Goal: Browse casually: Explore the website without a specific task or goal

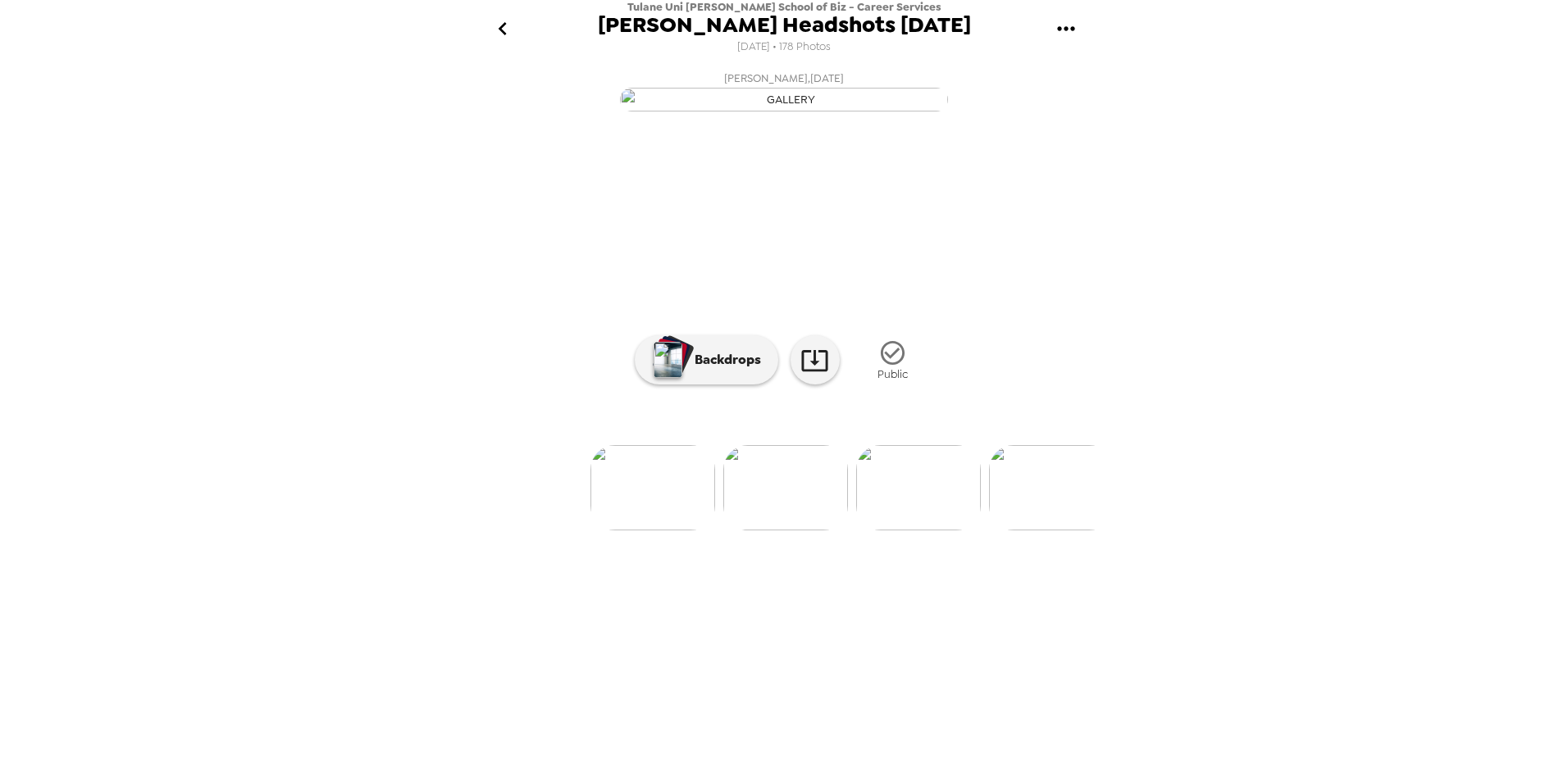
click at [797, 530] on img at bounding box center [785, 487] width 125 height 85
click at [892, 530] on img at bounding box center [917, 487] width 125 height 85
click at [951, 530] on img at bounding box center [917, 487] width 125 height 85
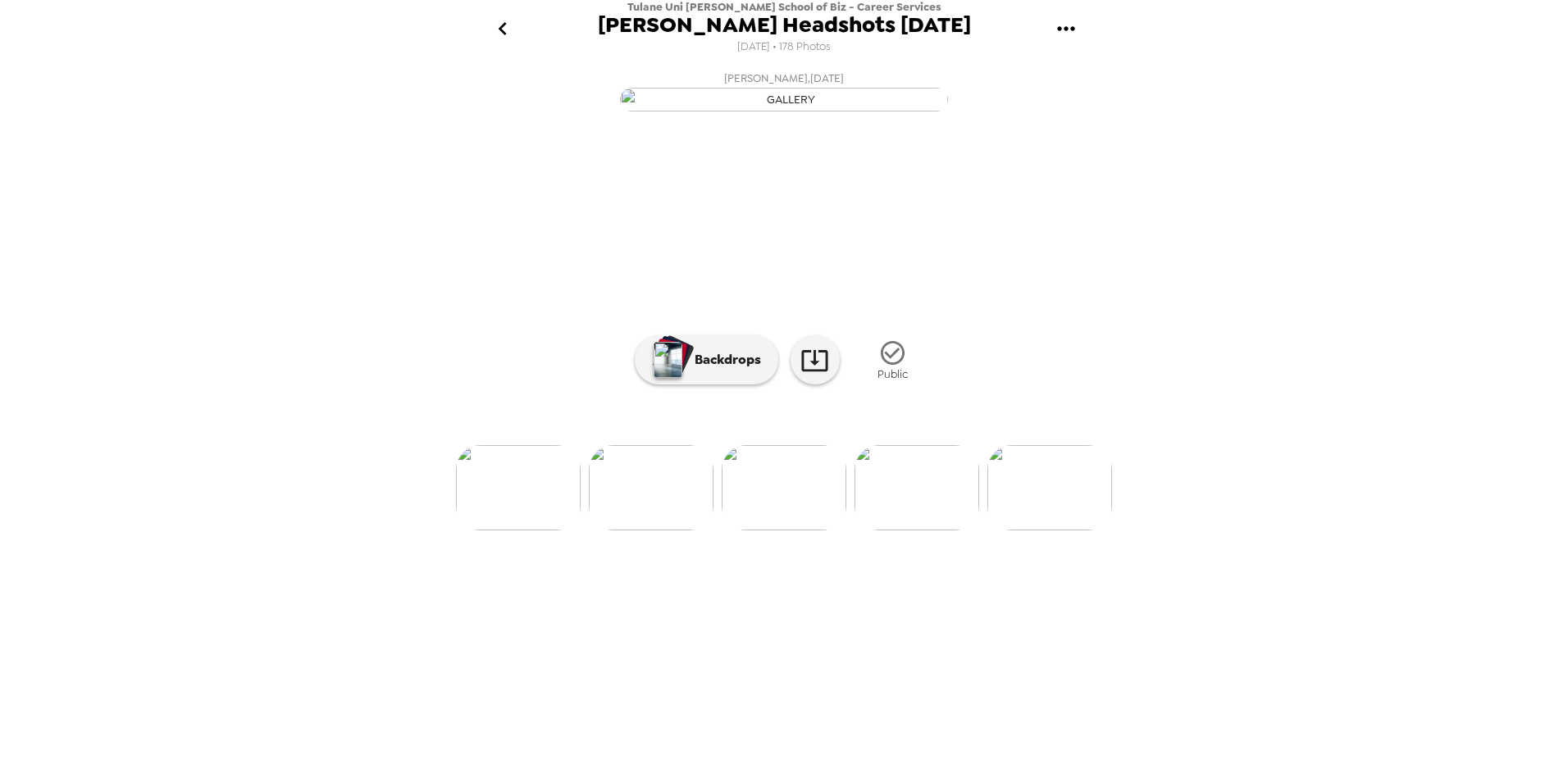
click at [933, 530] on img at bounding box center [917, 487] width 125 height 85
click at [936, 530] on img at bounding box center [917, 487] width 125 height 85
click at [920, 530] on img at bounding box center [917, 487] width 125 height 85
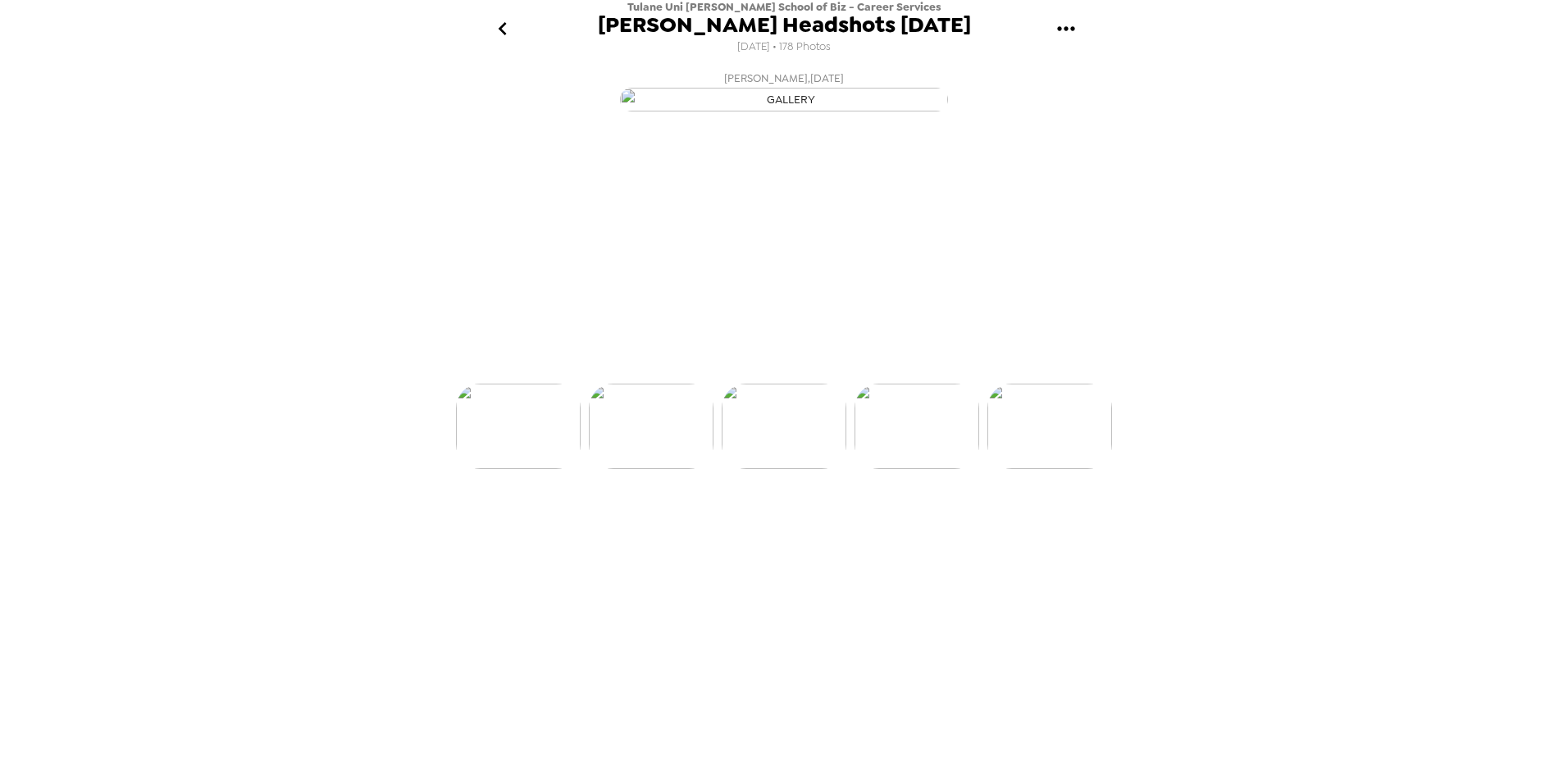
scroll to position [0, 797]
click at [920, 530] on img at bounding box center [917, 487] width 125 height 85
click at [922, 530] on img at bounding box center [917, 487] width 125 height 85
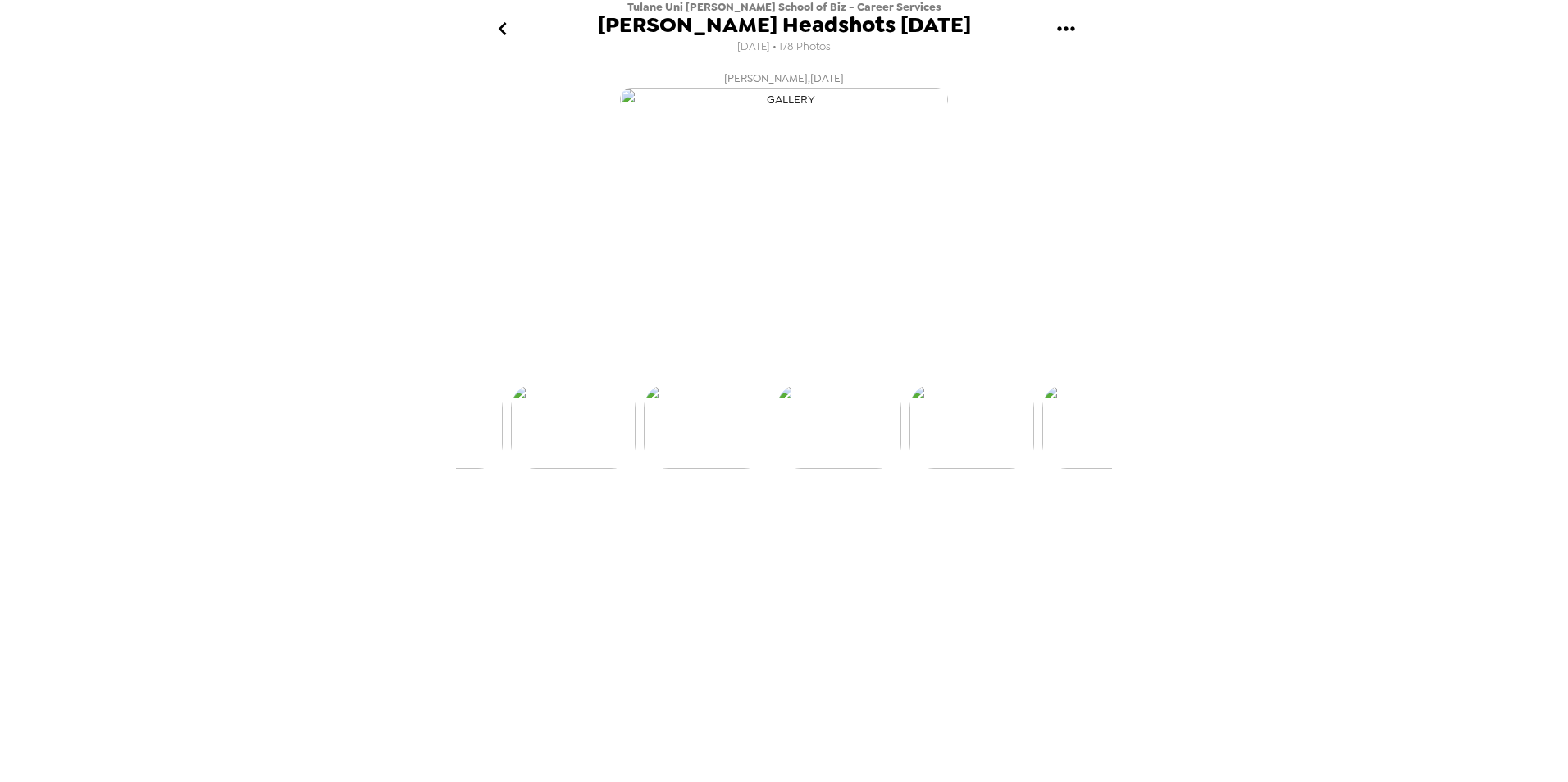
scroll to position [0, 1196]
click at [674, 530] on img at bounding box center [651, 487] width 125 height 85
click at [903, 530] on img at bounding box center [917, 487] width 125 height 85
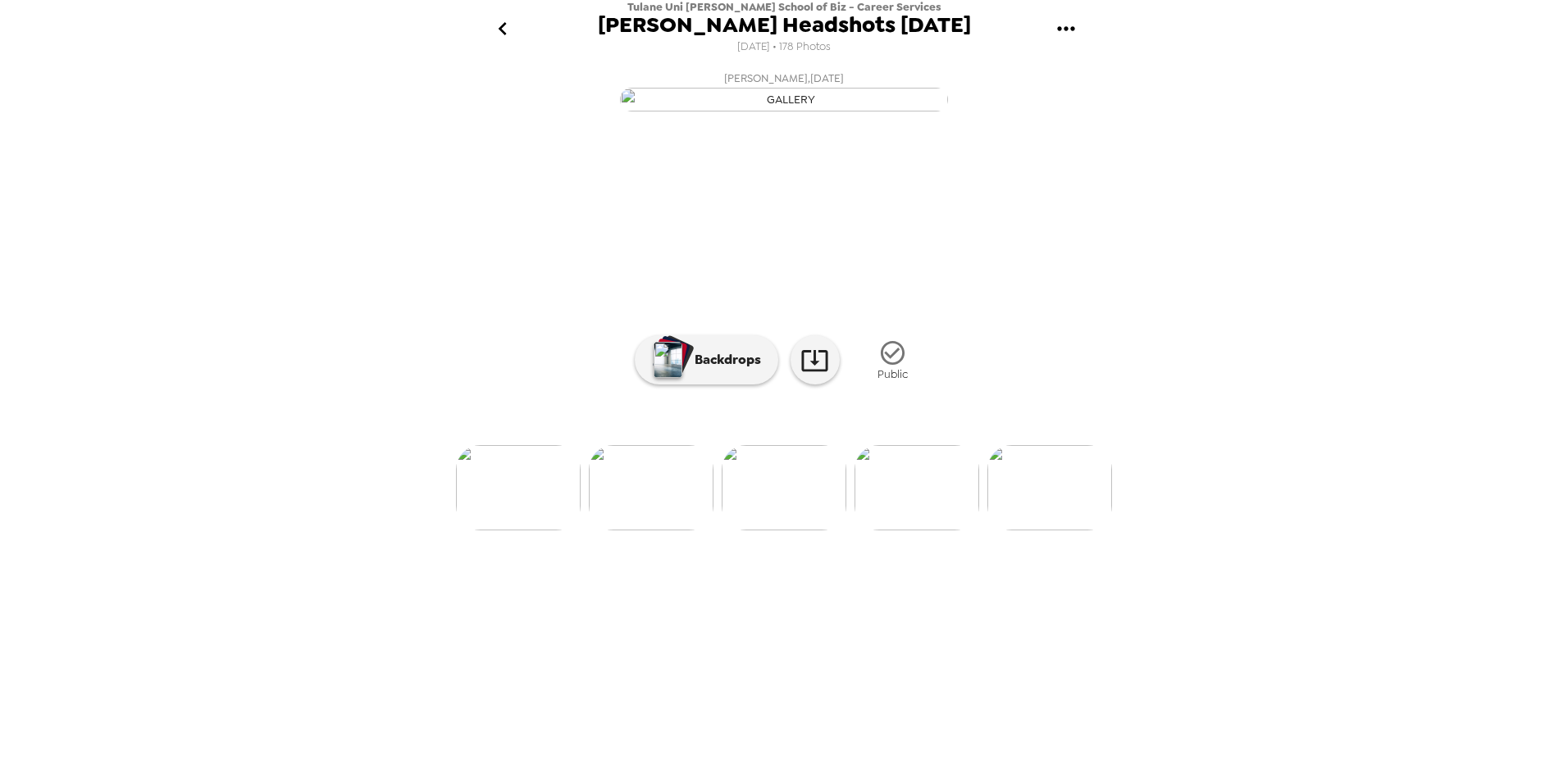
click at [924, 530] on img at bounding box center [917, 487] width 125 height 85
click at [927, 530] on img at bounding box center [918, 487] width 125 height 85
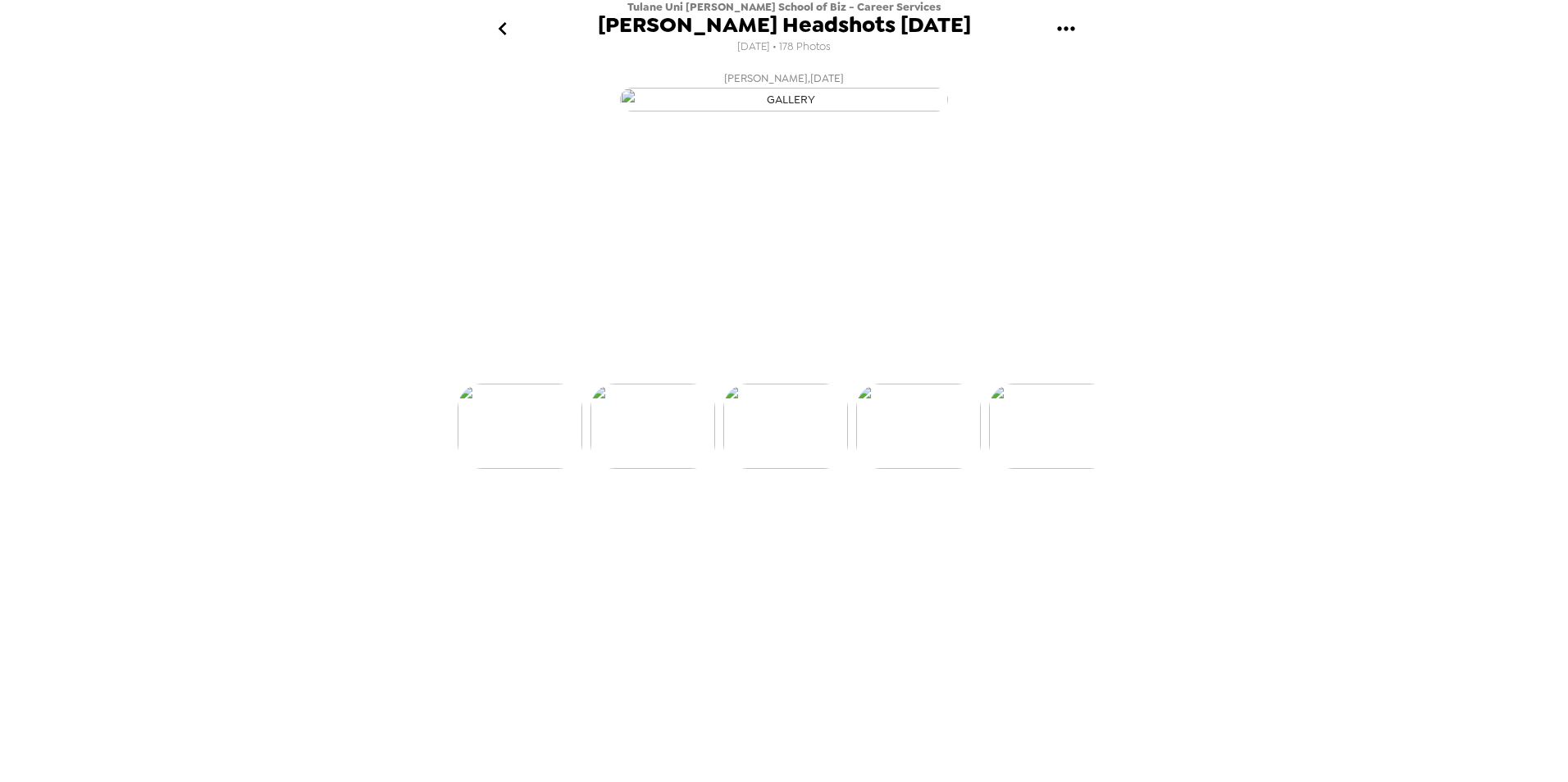
scroll to position [0, 1593]
click at [666, 530] on img at bounding box center [652, 487] width 125 height 85
click at [897, 530] on img at bounding box center [918, 487] width 125 height 85
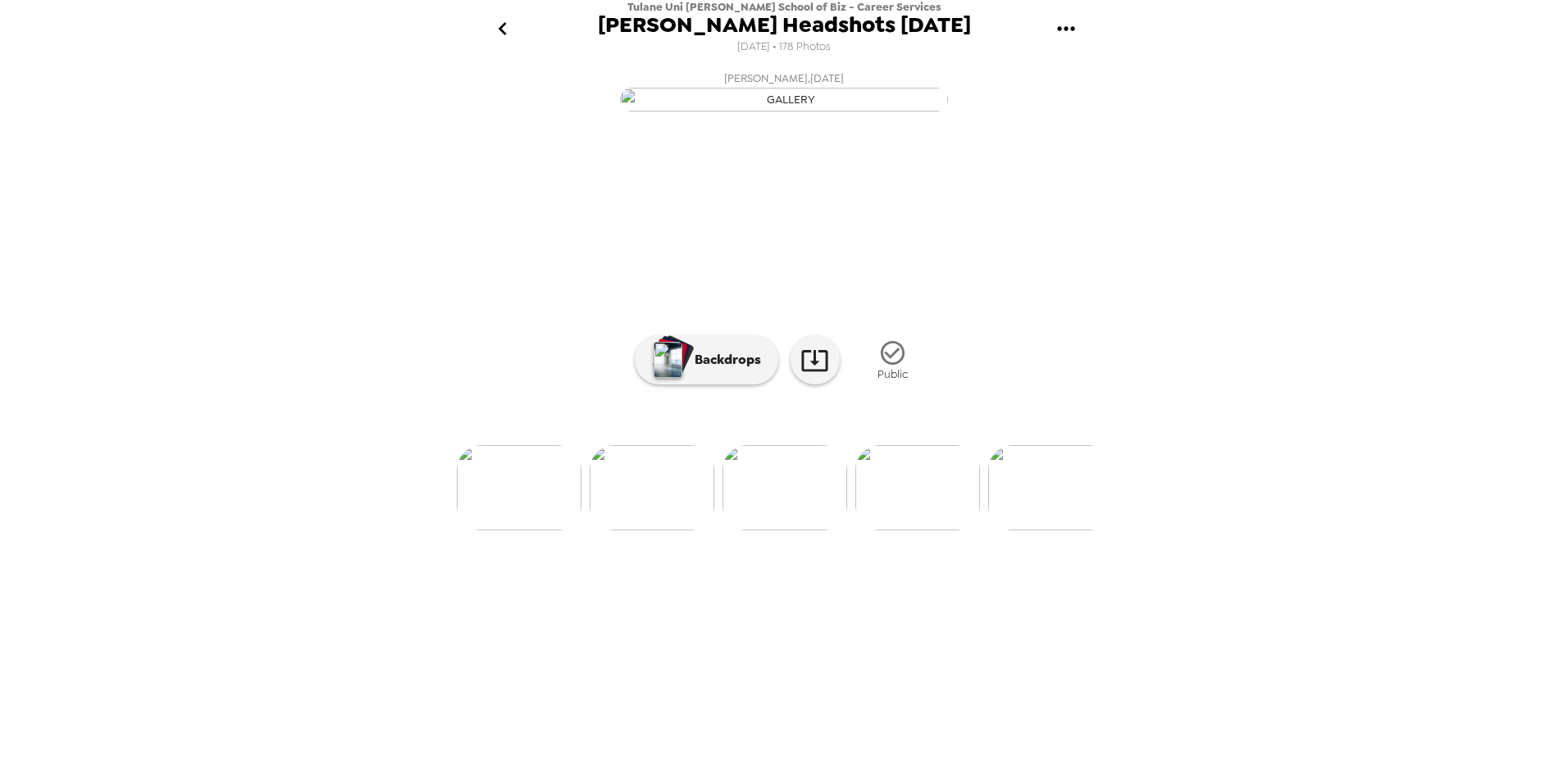
click at [930, 530] on img at bounding box center [918, 487] width 125 height 85
click at [930, 530] on img at bounding box center [918, 487] width 125 height 85
click at [877, 530] on img at bounding box center [918, 487] width 125 height 85
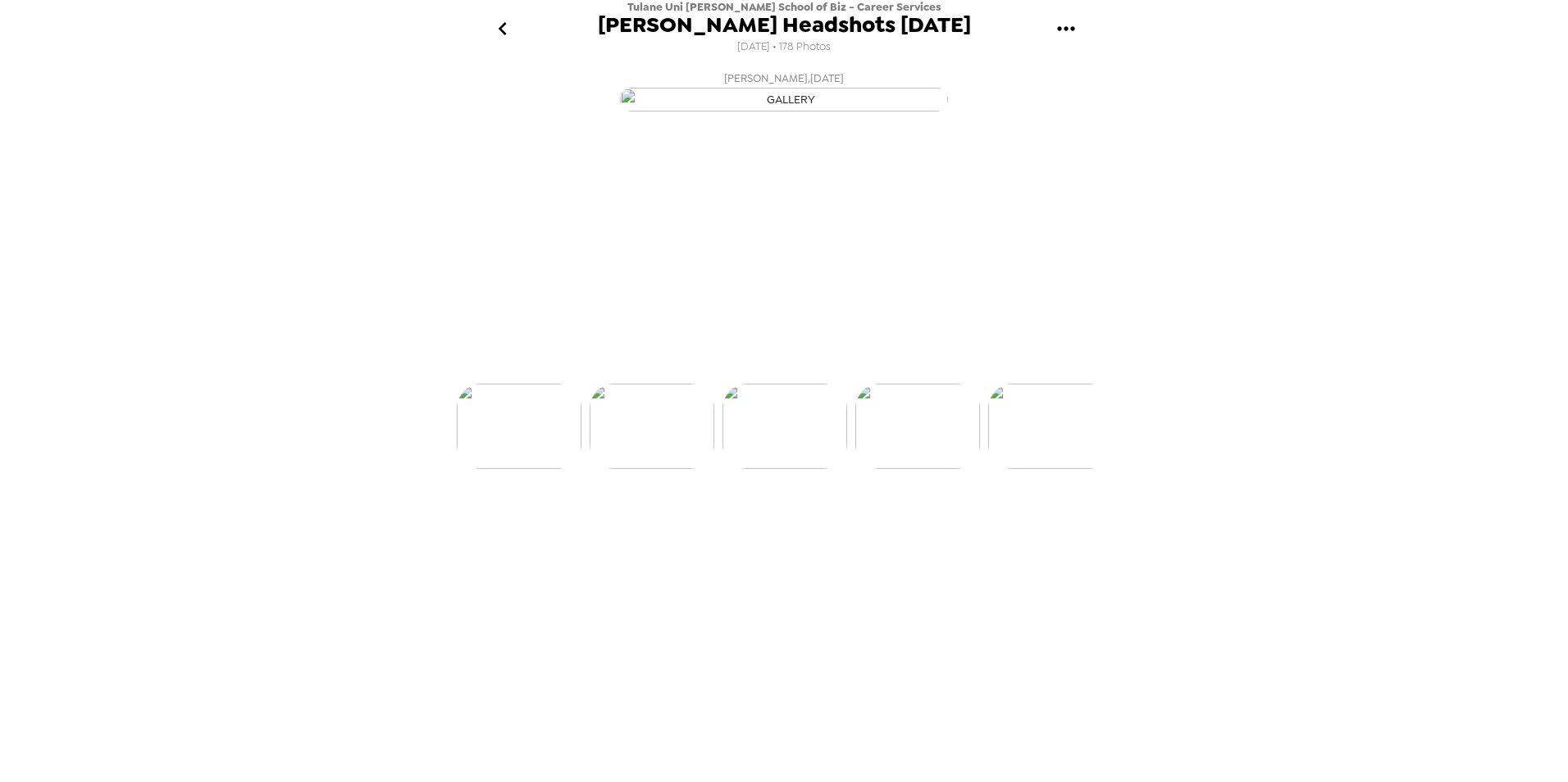
scroll to position [0, 1992]
click at [895, 530] on img at bounding box center [918, 487] width 125 height 85
click at [897, 530] on img at bounding box center [918, 487] width 125 height 85
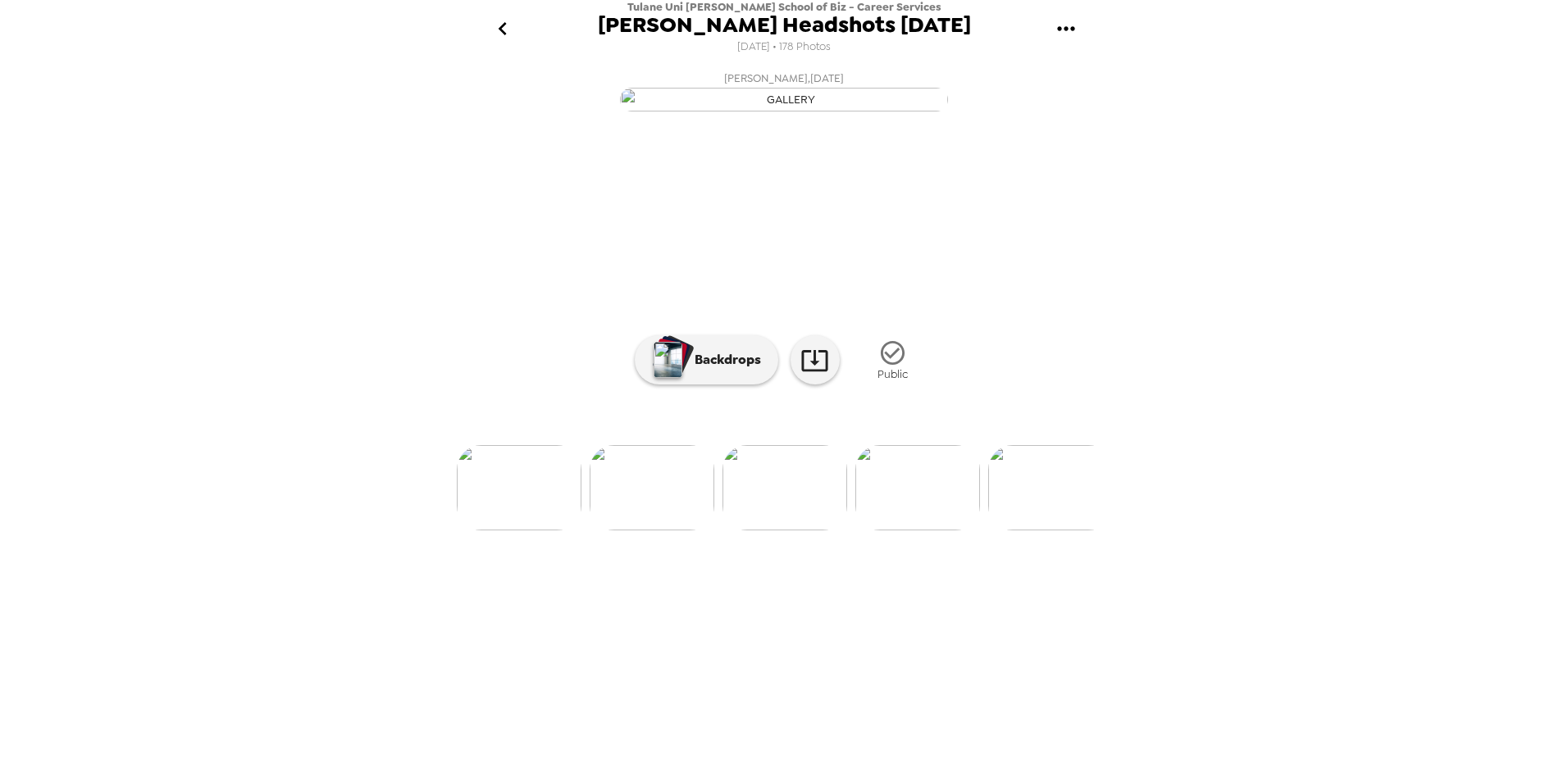
click at [911, 530] on img at bounding box center [918, 487] width 125 height 85
click at [887, 530] on img at bounding box center [918, 487] width 125 height 85
click at [915, 530] on img at bounding box center [918, 487] width 125 height 85
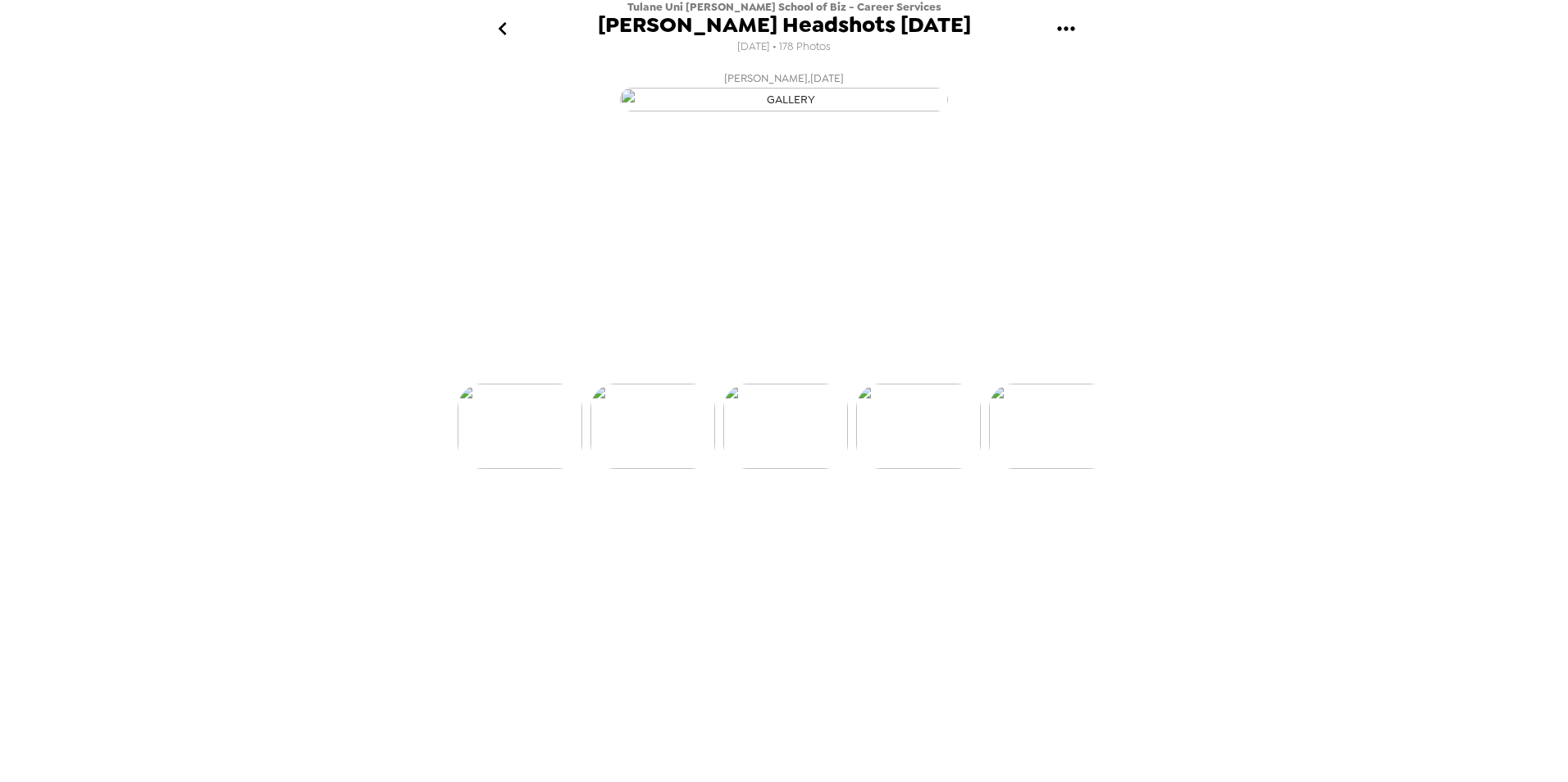
scroll to position [0, 2656]
click at [914, 530] on img at bounding box center [918, 487] width 125 height 85
click at [909, 530] on img at bounding box center [918, 487] width 125 height 85
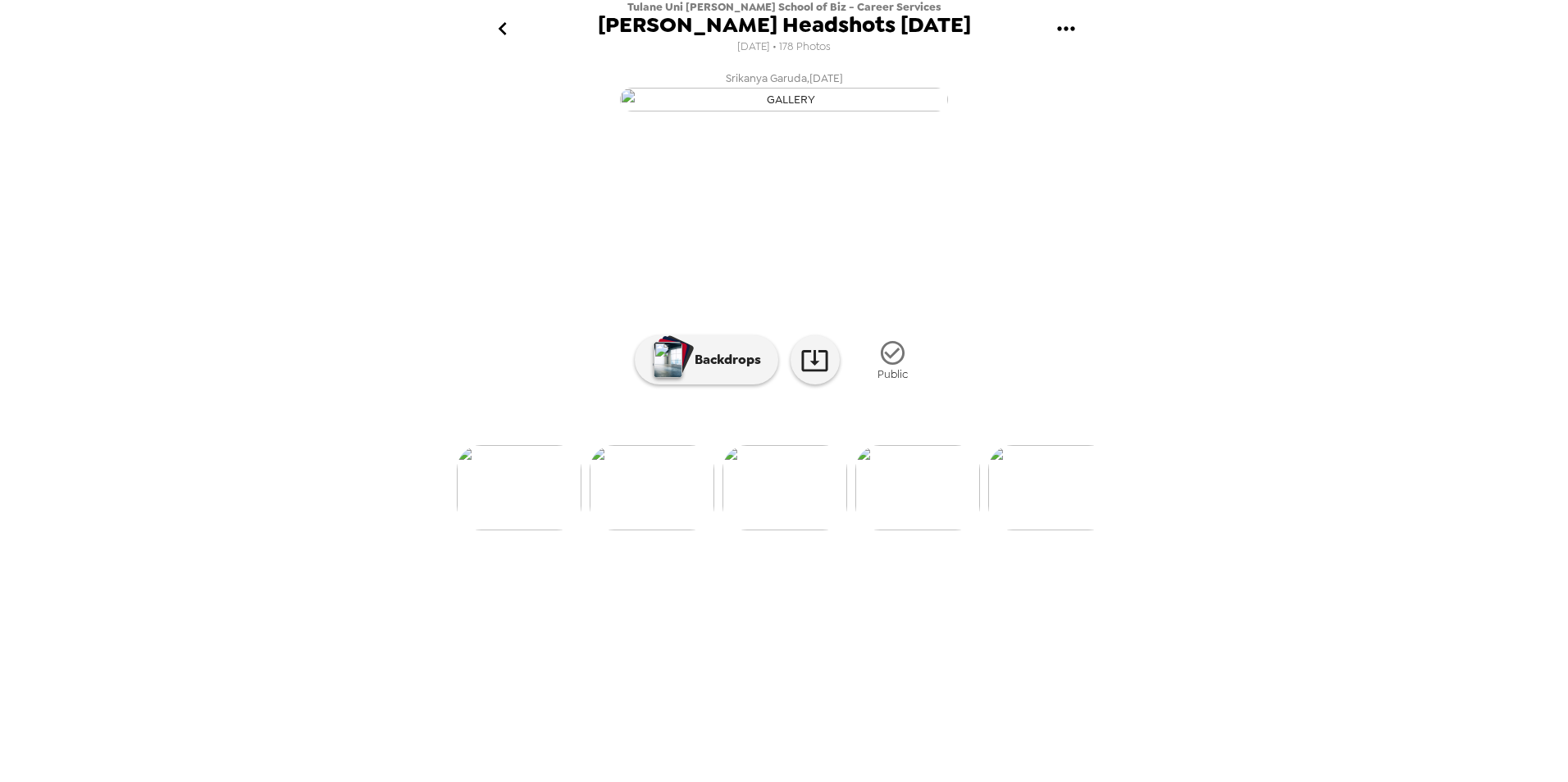
click at [874, 530] on img at bounding box center [918, 487] width 125 height 85
click at [925, 530] on img at bounding box center [918, 487] width 125 height 85
click at [921, 530] on img at bounding box center [918, 487] width 125 height 85
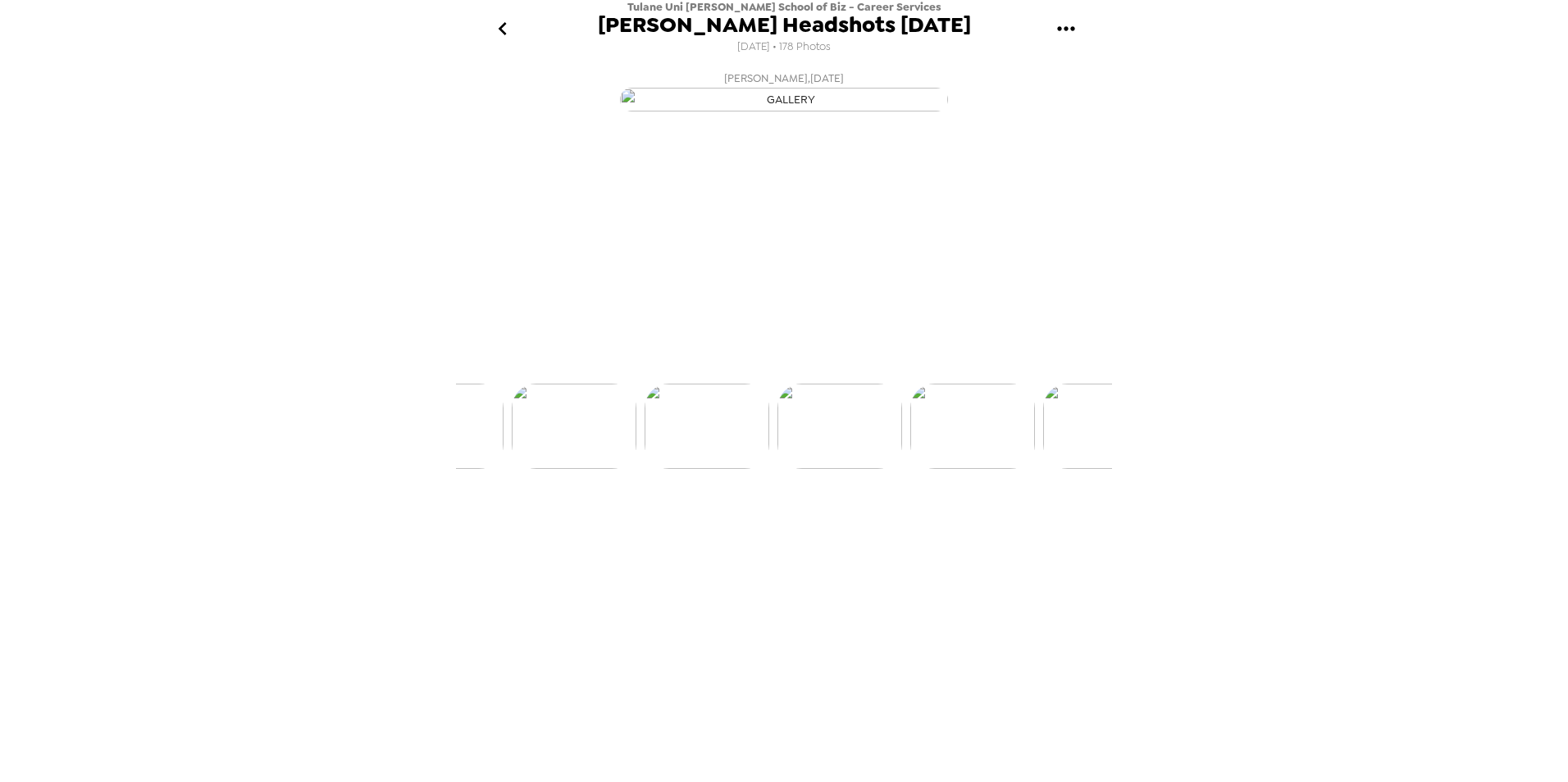
scroll to position [0, 3320]
click at [893, 530] on img at bounding box center [918, 487] width 125 height 85
click at [912, 530] on img at bounding box center [918, 487] width 125 height 85
click at [918, 530] on img at bounding box center [918, 487] width 125 height 85
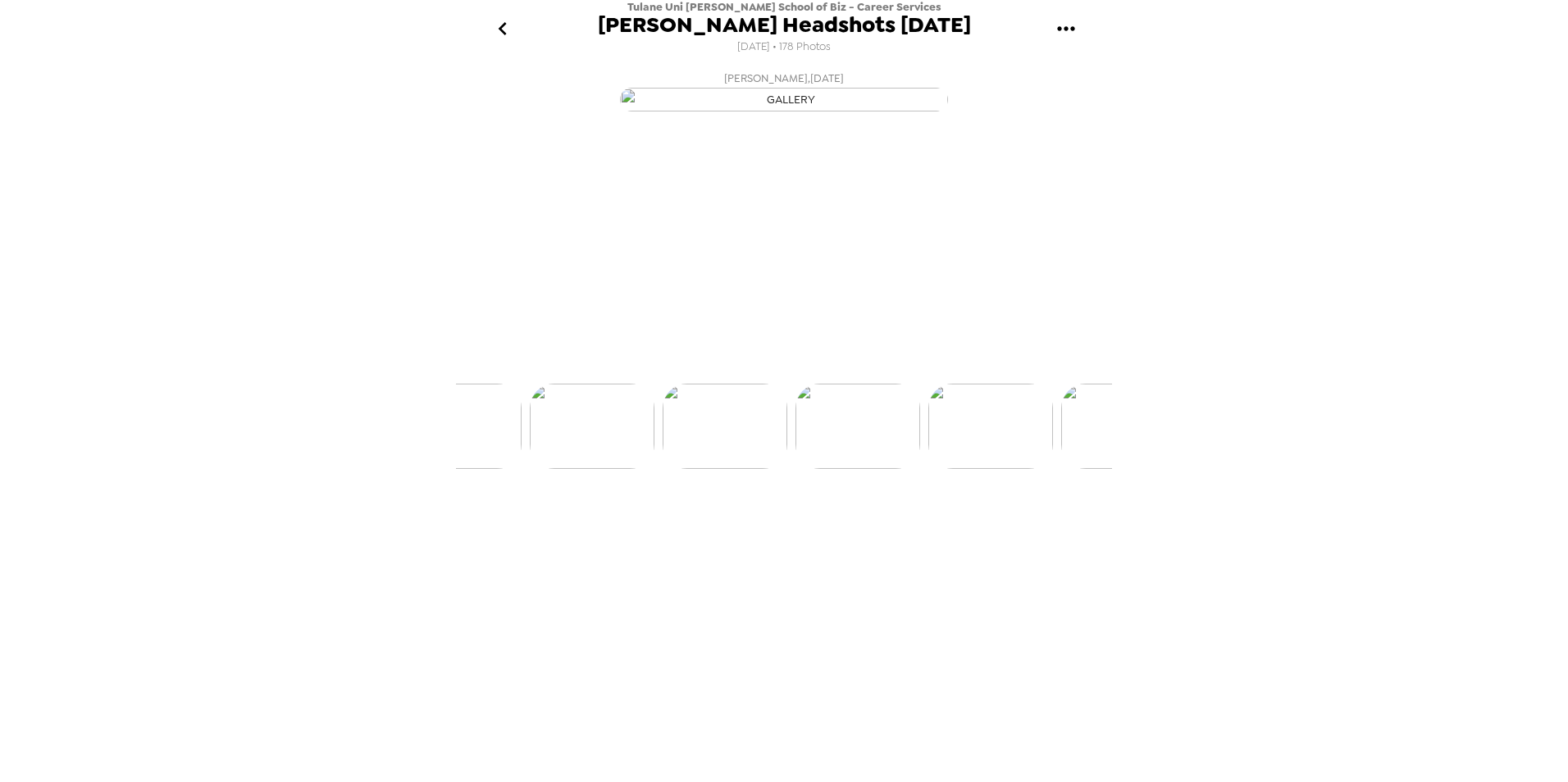
scroll to position [0, 3718]
click at [1103, 530] on img at bounding box center [1051, 487] width 125 height 85
click at [1059, 530] on img at bounding box center [1051, 487] width 125 height 85
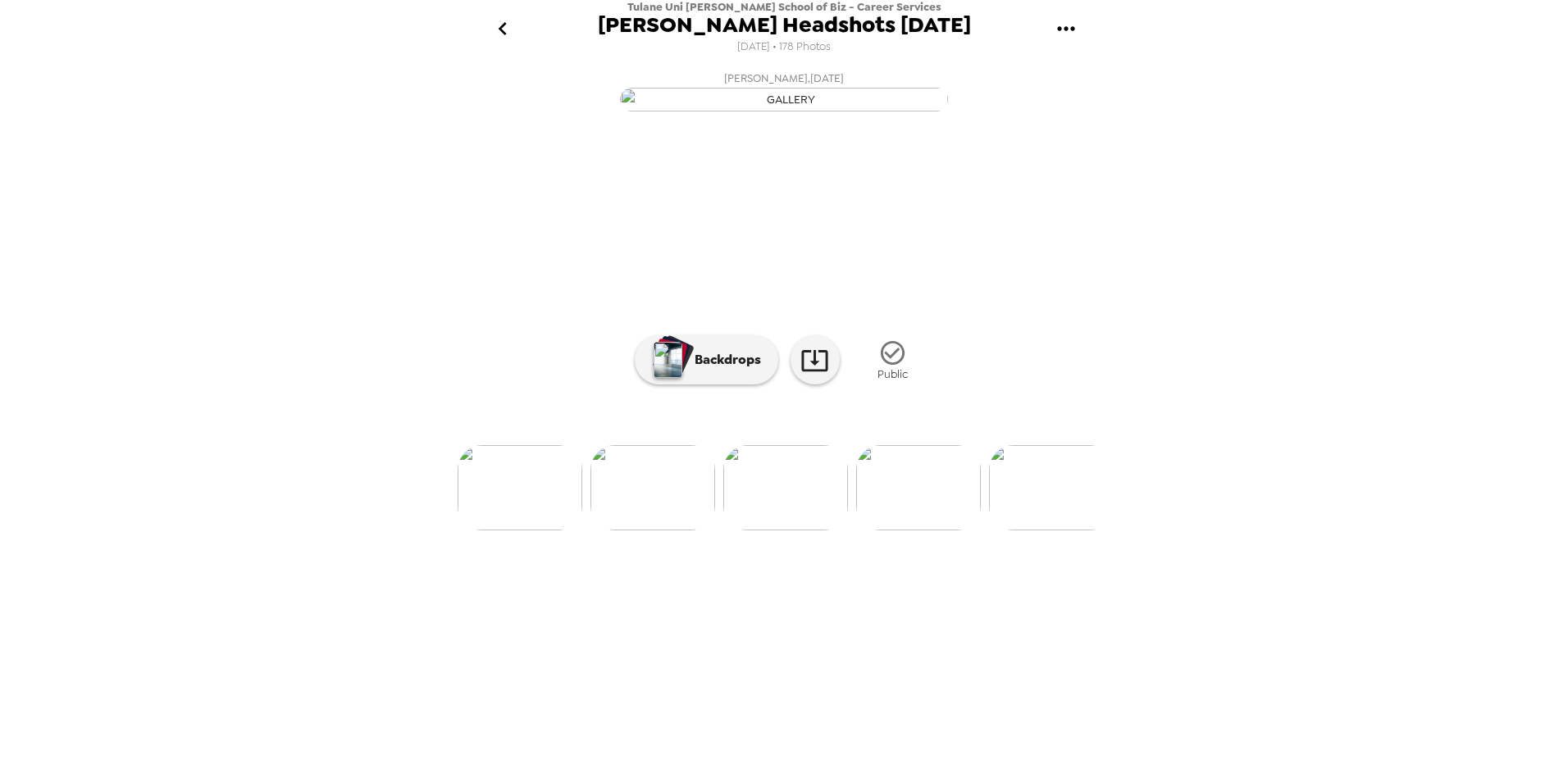
click at [535, 530] on img at bounding box center [520, 487] width 125 height 85
click at [812, 375] on icon at bounding box center [815, 361] width 29 height 29
click at [363, 201] on div "Tulane Uni Freeman School of Biz - Career Services Freeman Headshots Aug 2025 8…" at bounding box center [784, 391] width 1568 height 782
